Goal: Find specific page/section: Find specific page/section

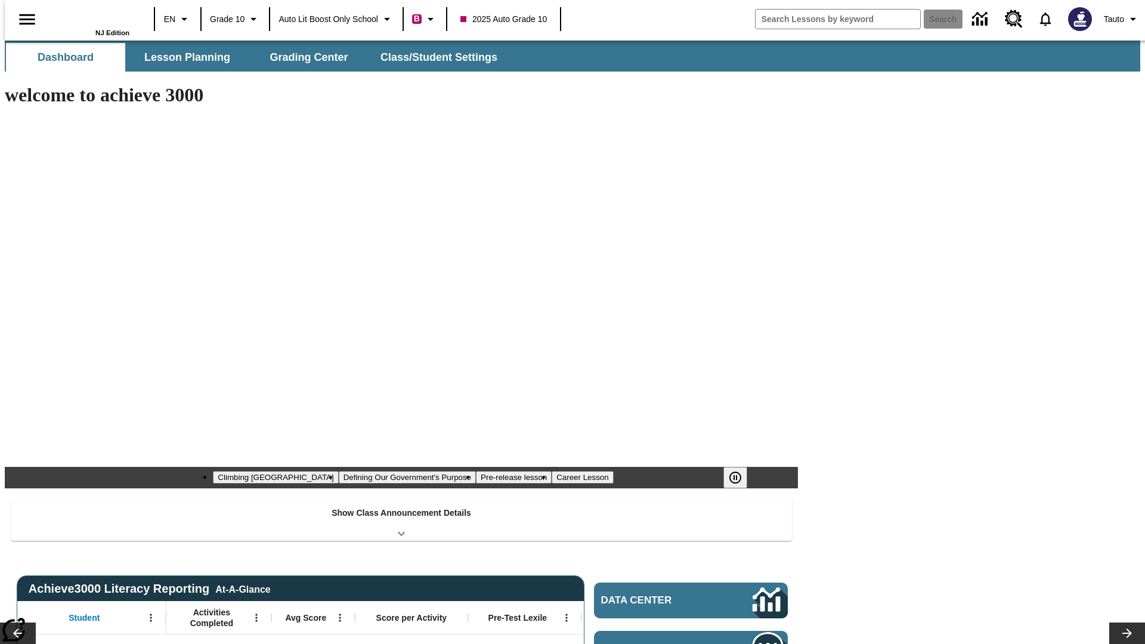
type input "-1"
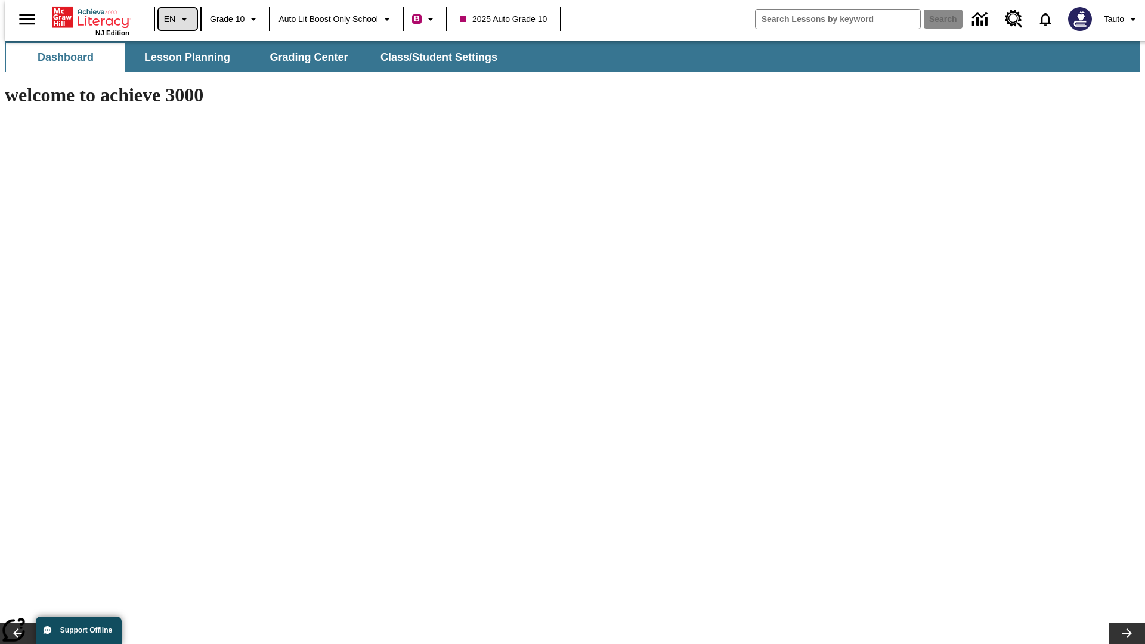
click at [177, 19] on icon "Language: EN, Select a language" at bounding box center [184, 19] width 14 height 14
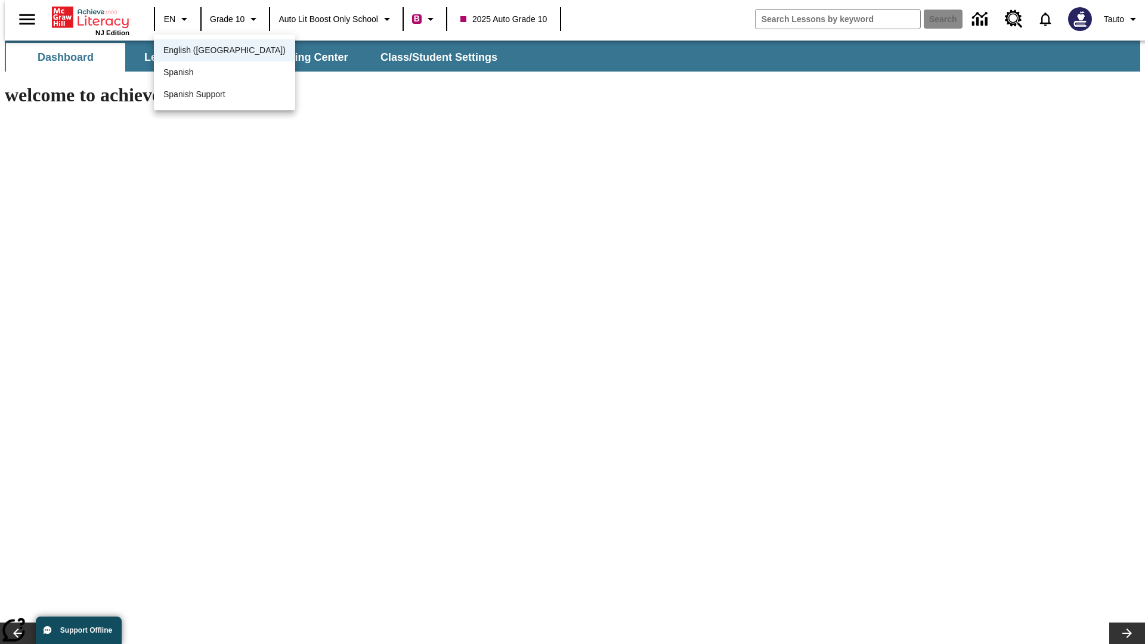
click at [199, 51] on span "English ([GEOGRAPHIC_DATA])" at bounding box center [224, 50] width 122 height 13
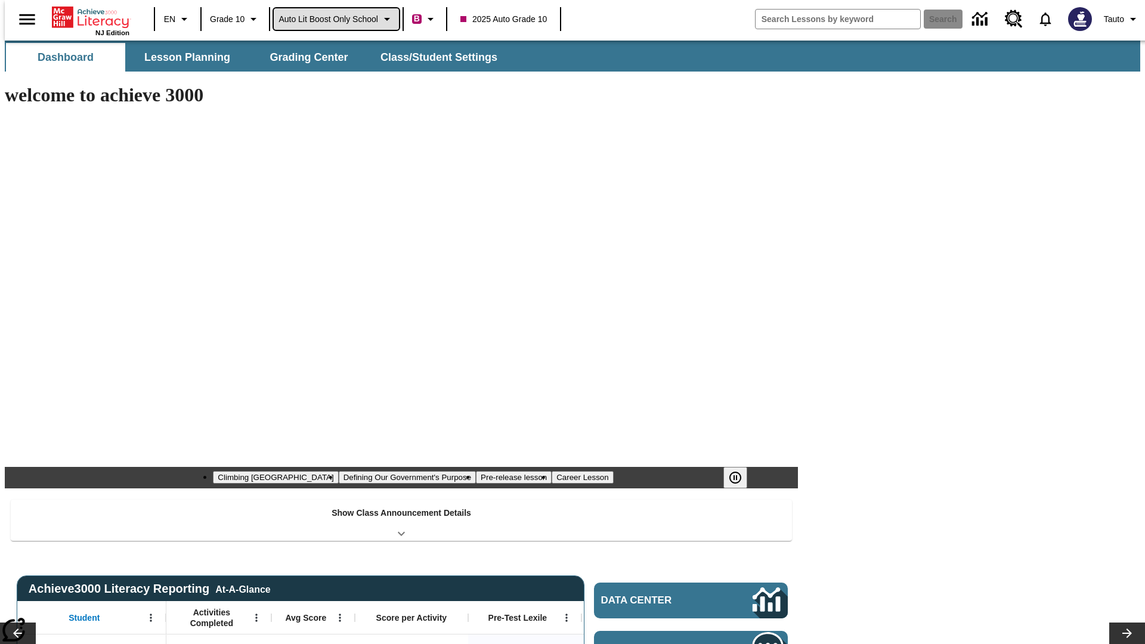
click at [336, 19] on span "Auto Lit Boost only School" at bounding box center [329, 19] width 100 height 13
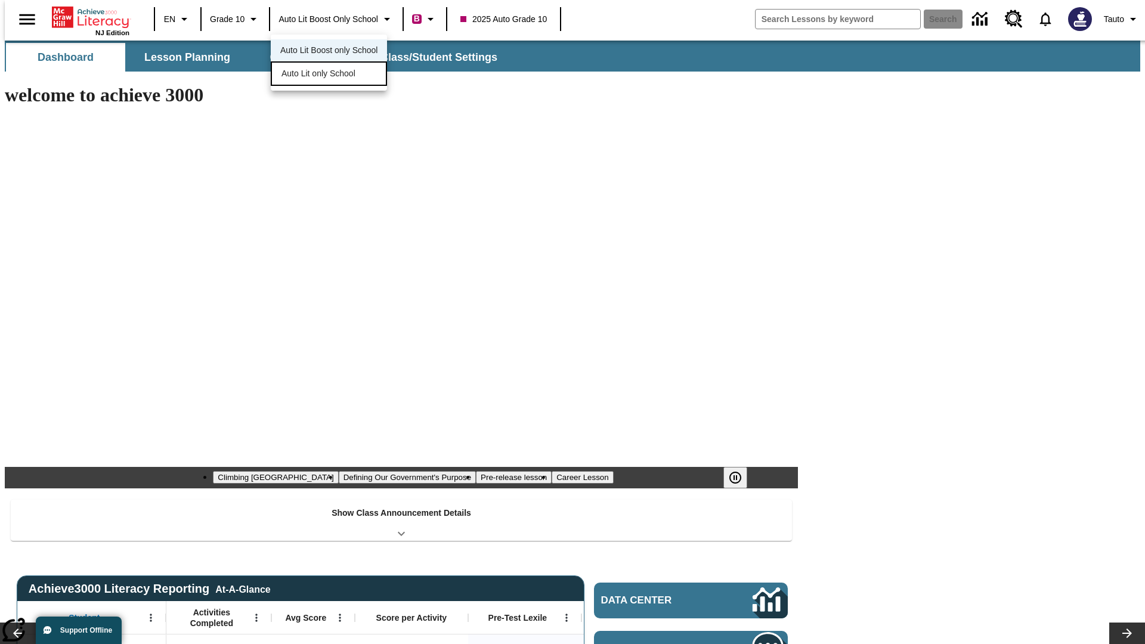
click at [319, 75] on span "Auto Lit only School" at bounding box center [319, 73] width 74 height 13
